Goal: Transaction & Acquisition: Purchase product/service

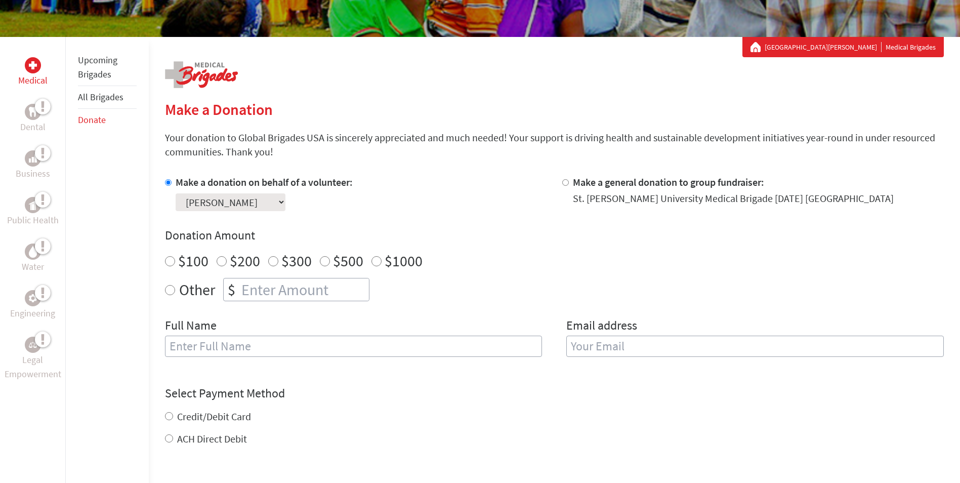
radio input "true"
click at [332, 288] on input "number" at bounding box center [304, 289] width 130 height 22
type input "250"
click at [360, 350] on input "text" at bounding box center [353, 345] width 377 height 21
click at [616, 344] on input "email" at bounding box center [754, 345] width 377 height 21
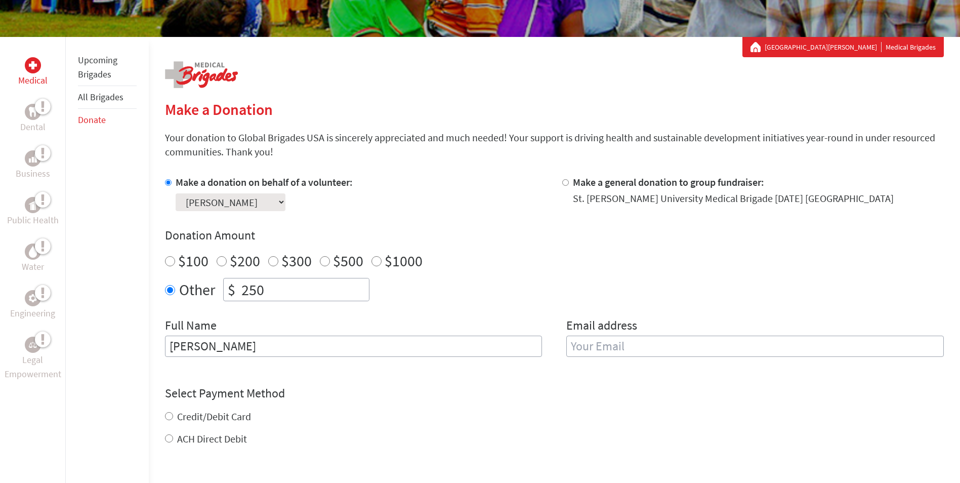
click at [423, 340] on input "[PERSON_NAME]" at bounding box center [353, 345] width 377 height 21
type input "[PERSON_NAME]"
click at [681, 349] on input "email" at bounding box center [754, 345] width 377 height 21
type input "[EMAIL_ADDRESS][DOMAIN_NAME]"
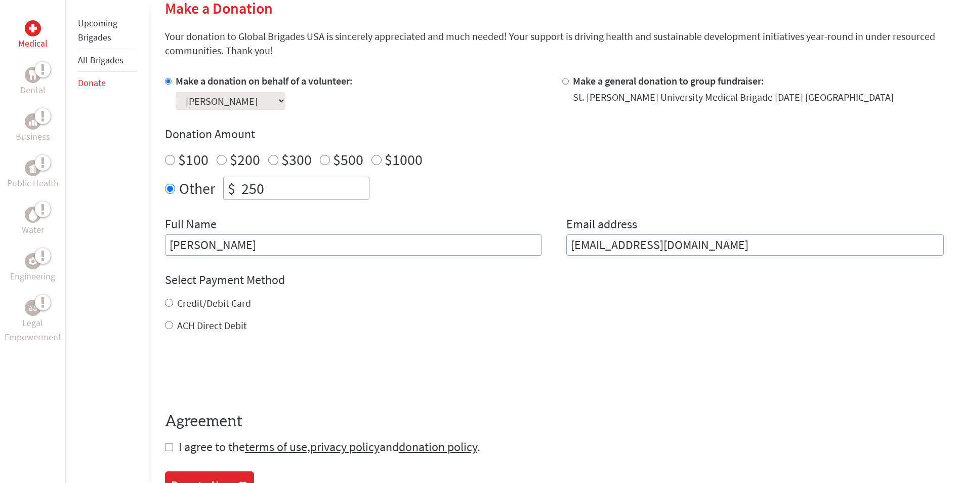
click at [206, 313] on div "Credit/Debit Card ACH Direct Debit" at bounding box center [554, 314] width 779 height 36
click at [169, 304] on input "Credit/Debit Card" at bounding box center [169, 303] width 8 height 8
radio input "true"
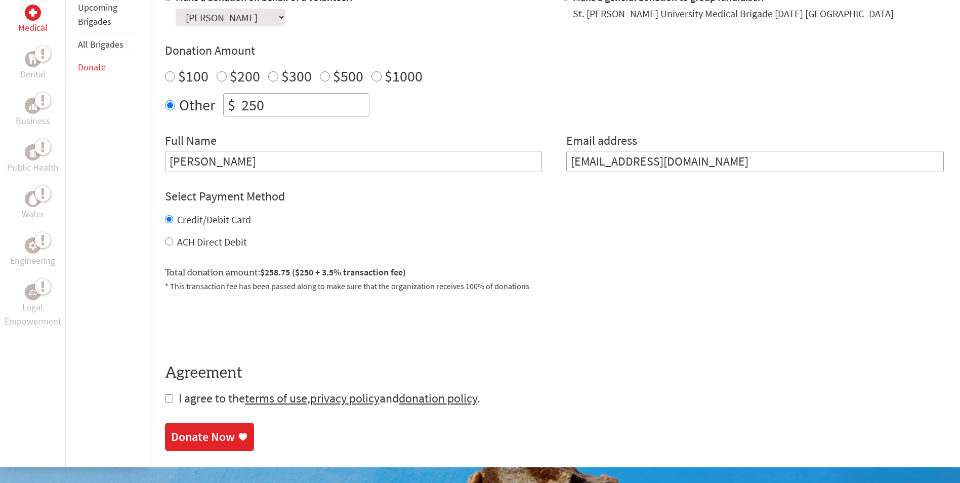
scroll to position [354, 0]
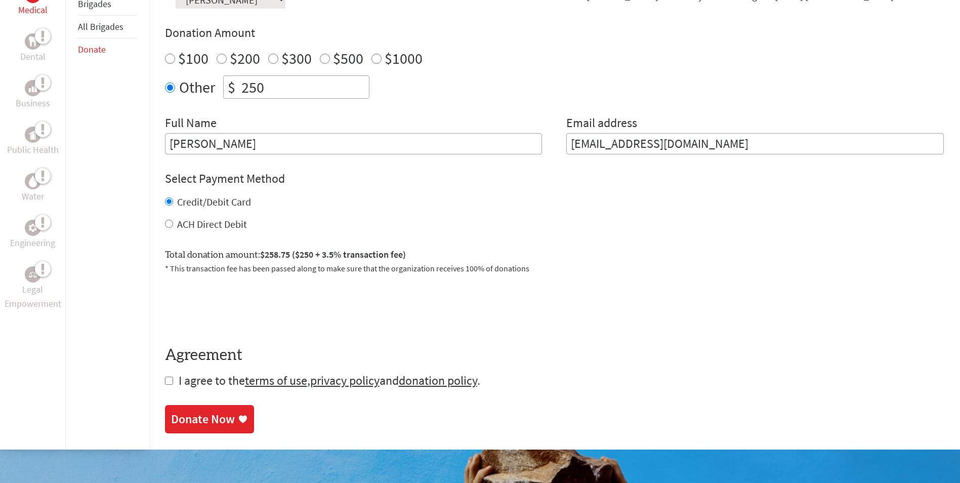
click at [169, 380] on input "checkbox" at bounding box center [169, 380] width 8 height 8
checkbox input "true"
click at [216, 415] on div "Donate Now" at bounding box center [203, 420] width 64 height 16
